Goal: Information Seeking & Learning: Learn about a topic

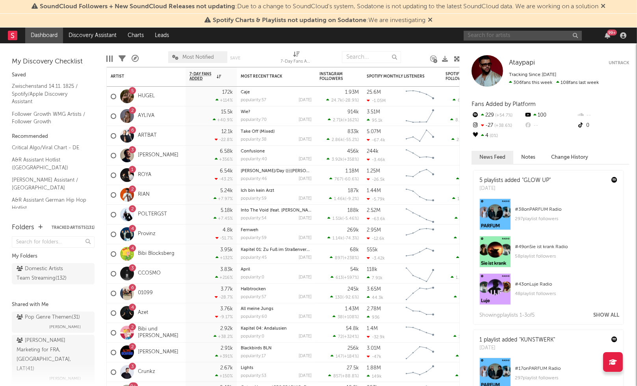
click at [520, 36] on input "text" at bounding box center [523, 36] width 118 height 10
click at [490, 35] on input "losin" at bounding box center [523, 36] width 118 height 10
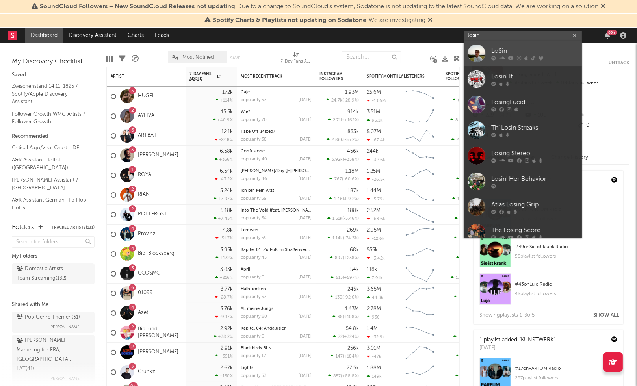
type input "losin"
click at [499, 51] on div "LoSin" at bounding box center [534, 50] width 87 height 9
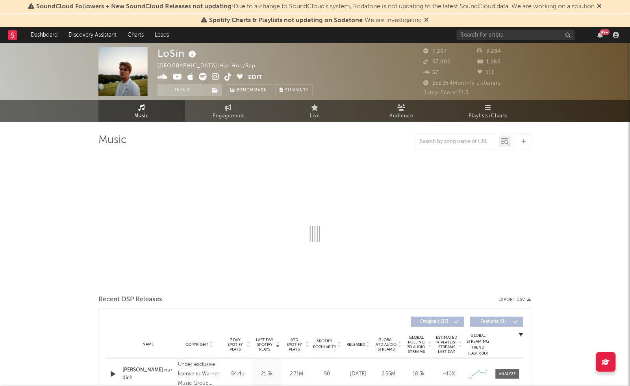
select select "6m"
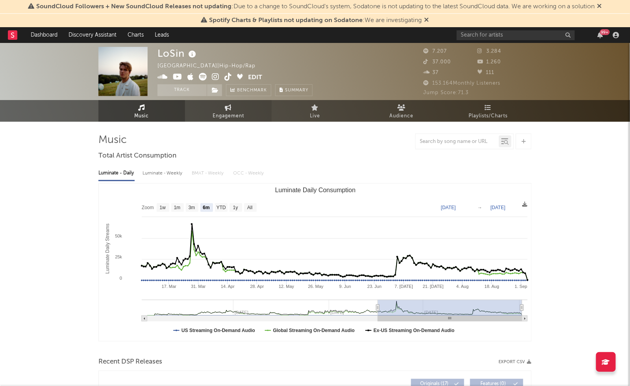
click at [204, 109] on link "Engagement" at bounding box center [228, 111] width 87 height 22
select select "1w"
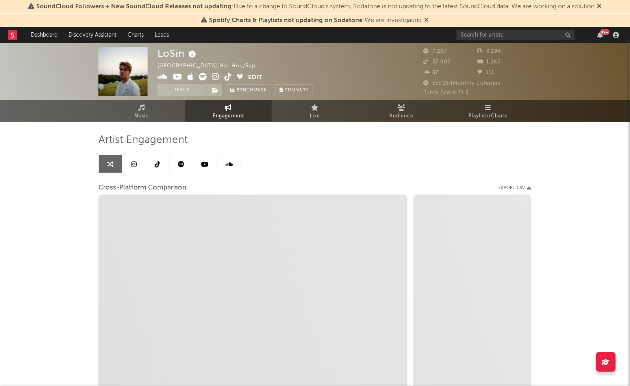
select select "1m"
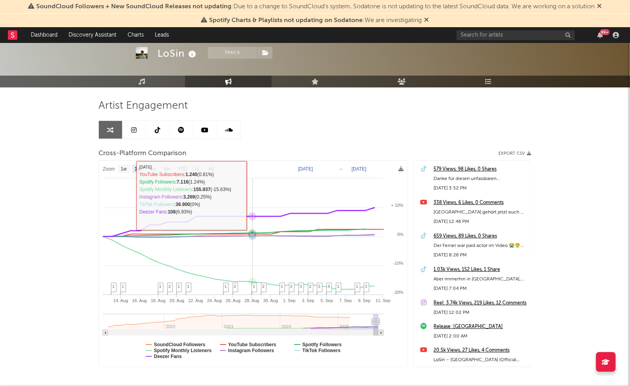
scroll to position [70, 0]
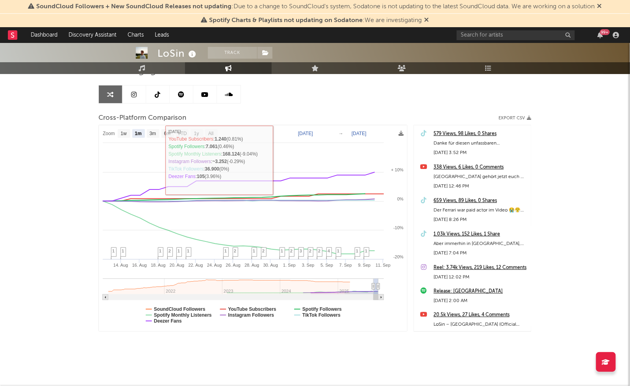
click at [132, 92] on icon at bounding box center [135, 94] width 6 height 6
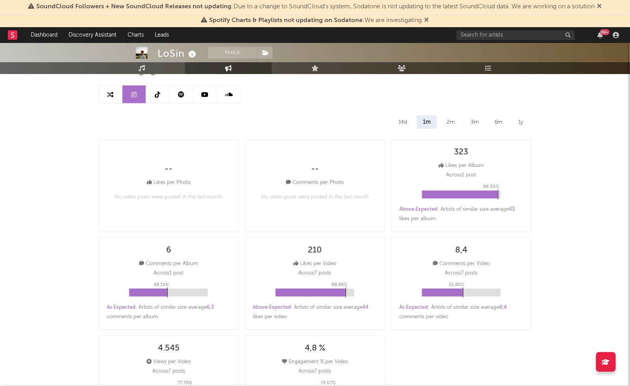
select select "6m"
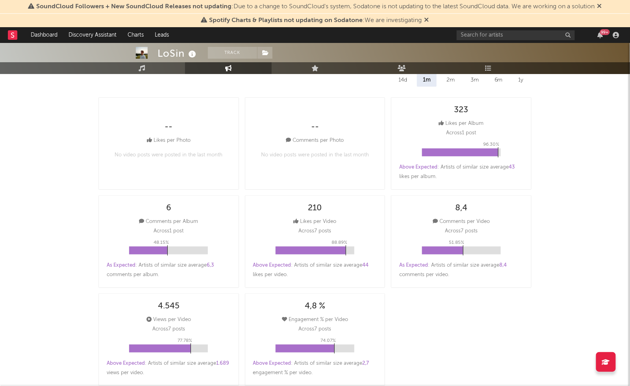
scroll to position [70, 0]
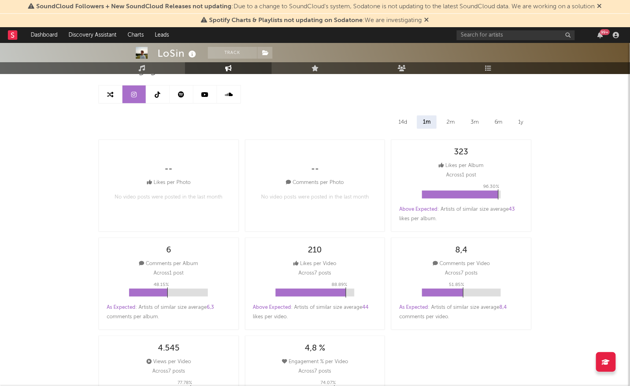
click at [160, 94] on icon at bounding box center [158, 94] width 6 height 6
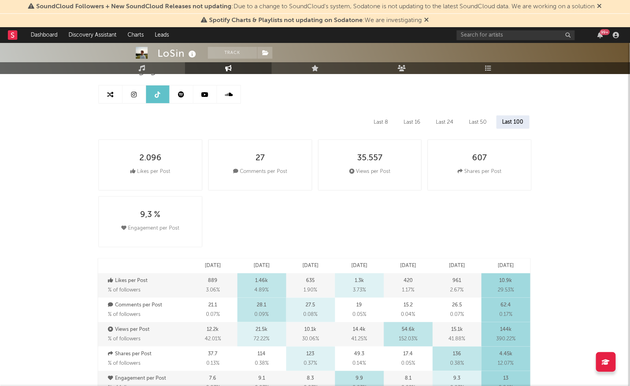
select select "6m"
click at [138, 100] on link at bounding box center [135, 94] width 24 height 18
select select "6m"
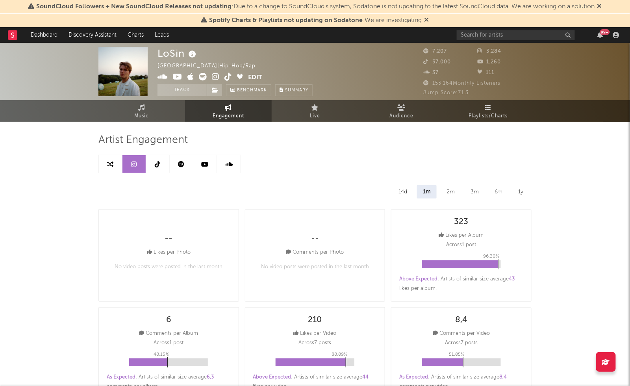
click at [216, 74] on icon at bounding box center [215, 77] width 7 height 8
click at [481, 33] on input "text" at bounding box center [516, 35] width 118 height 10
type input "jbs"
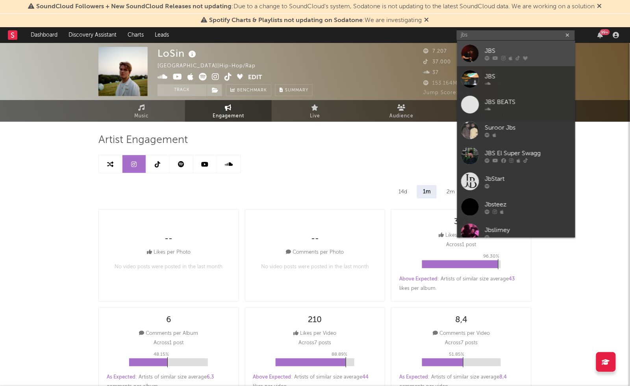
click at [508, 49] on div "JBS" at bounding box center [528, 50] width 87 height 9
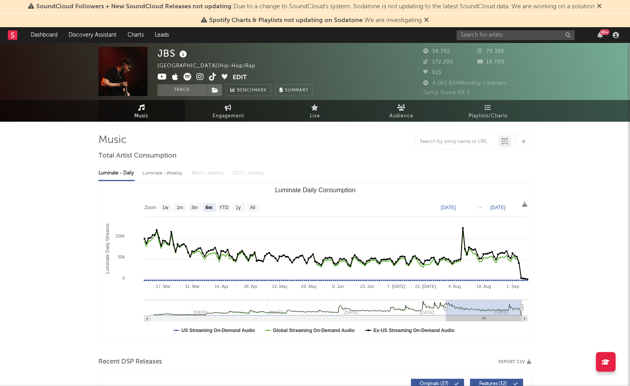
select select "6m"
click at [223, 115] on span "Engagement" at bounding box center [229, 115] width 32 height 9
select select "1w"
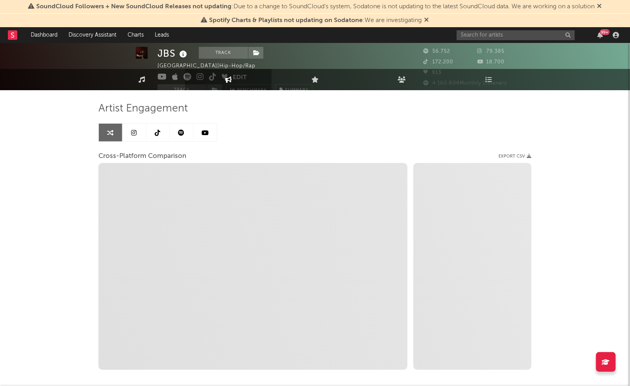
scroll to position [44, 0]
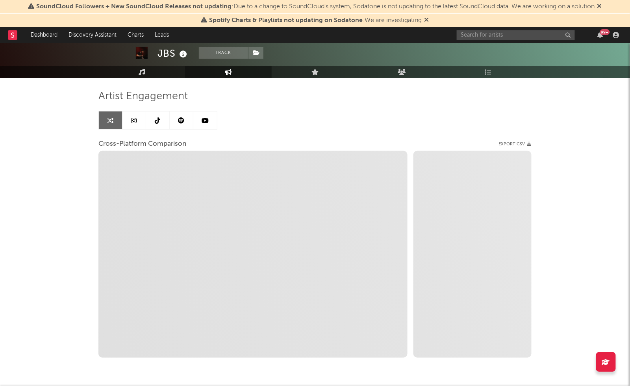
select select "1m"
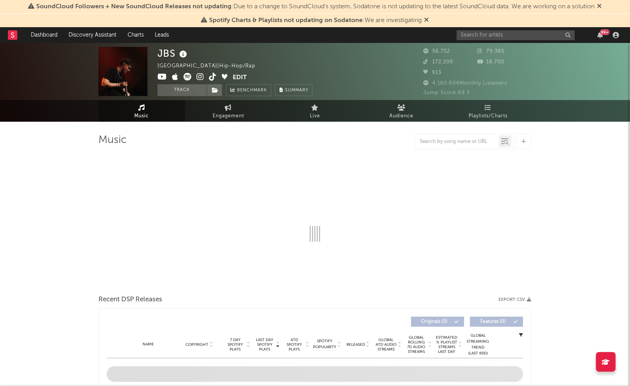
select select "6m"
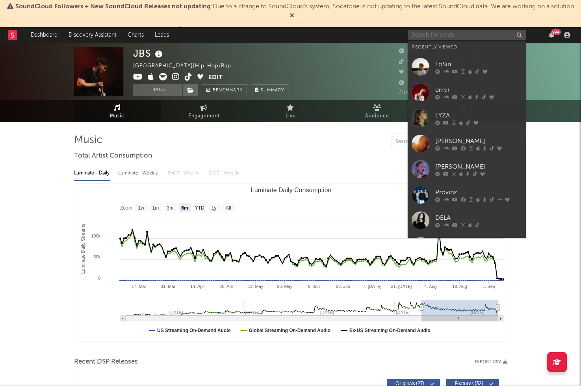
click at [442, 37] on input "text" at bounding box center [467, 35] width 118 height 10
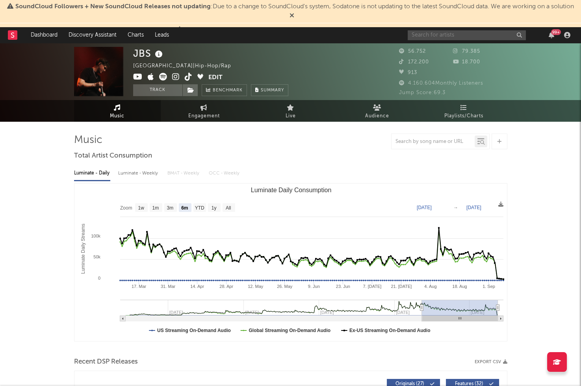
click at [446, 34] on input "text" at bounding box center [467, 35] width 118 height 10
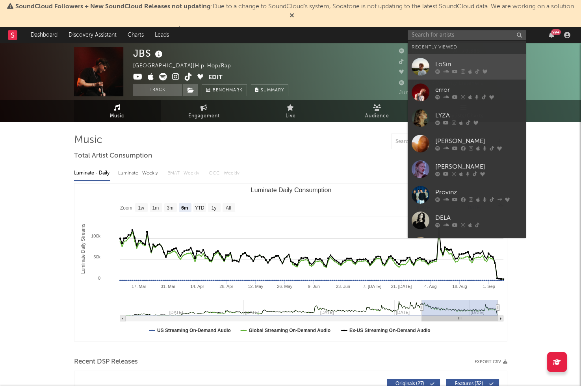
click at [454, 65] on div "LoSin" at bounding box center [478, 63] width 87 height 9
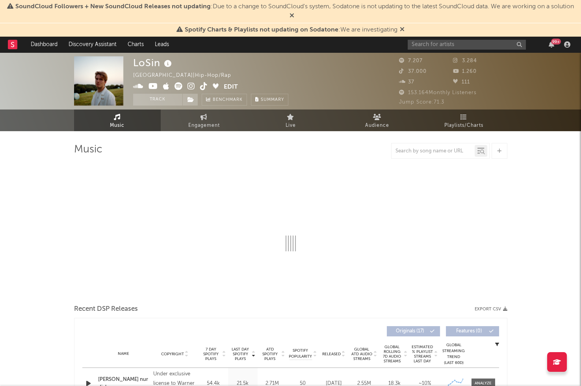
select select "6m"
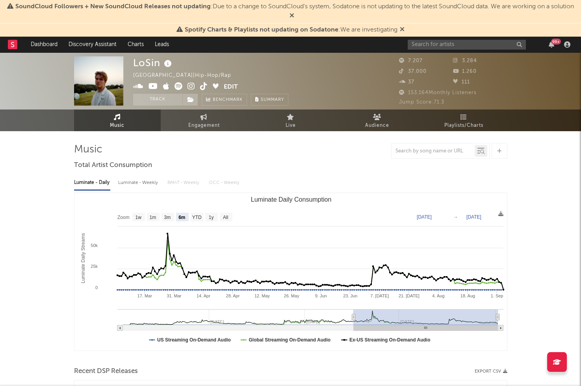
click at [493, 17] on span "SoundCloud Followers + New SoundCloud Releases not updating : Due to a change t…" at bounding box center [290, 11] width 573 height 19
